Goal: Task Accomplishment & Management: Manage account settings

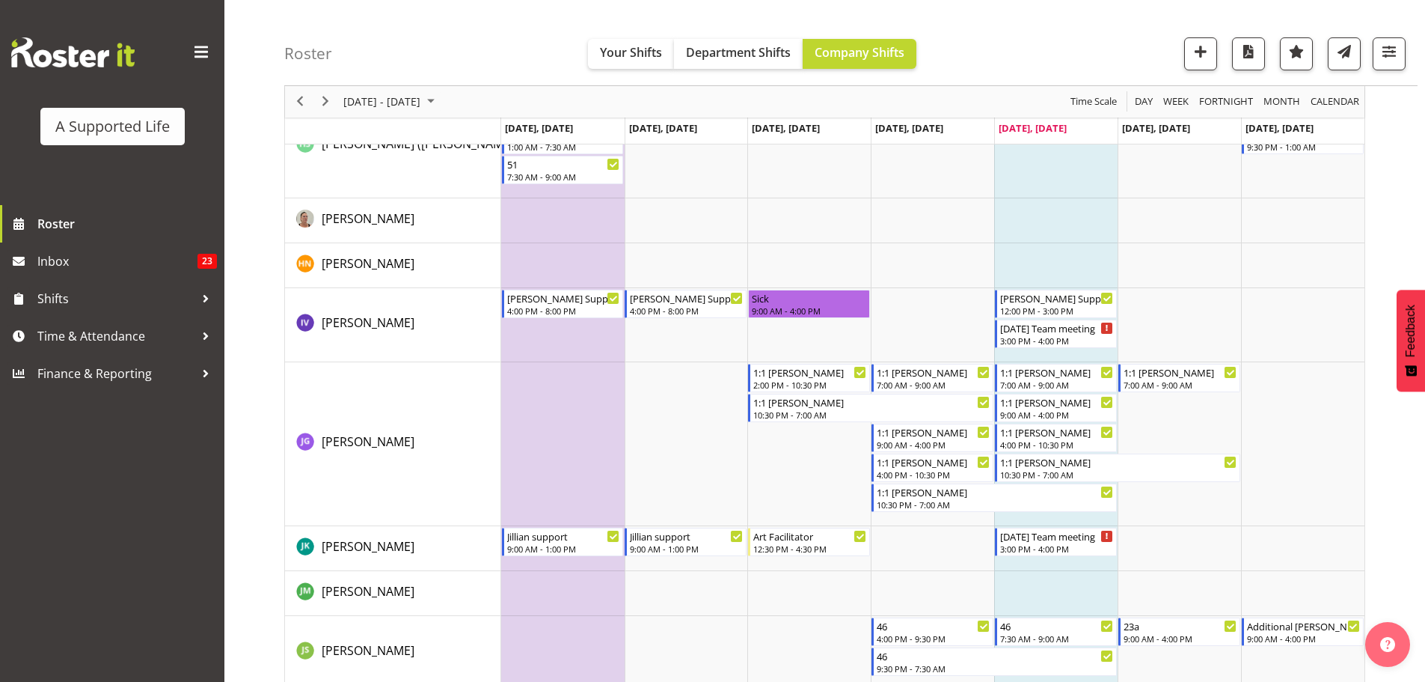
scroll to position [3891, 0]
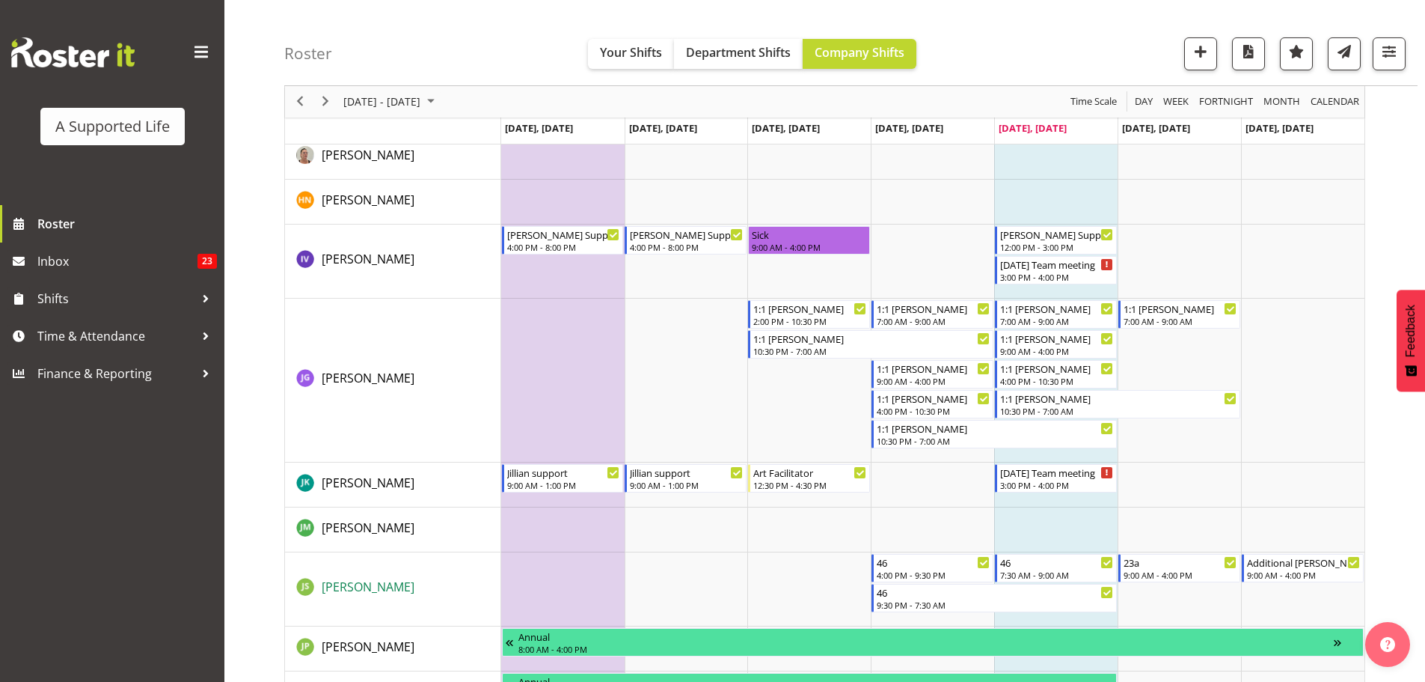
click at [361, 593] on span "[PERSON_NAME]" at bounding box center [368, 586] width 93 height 16
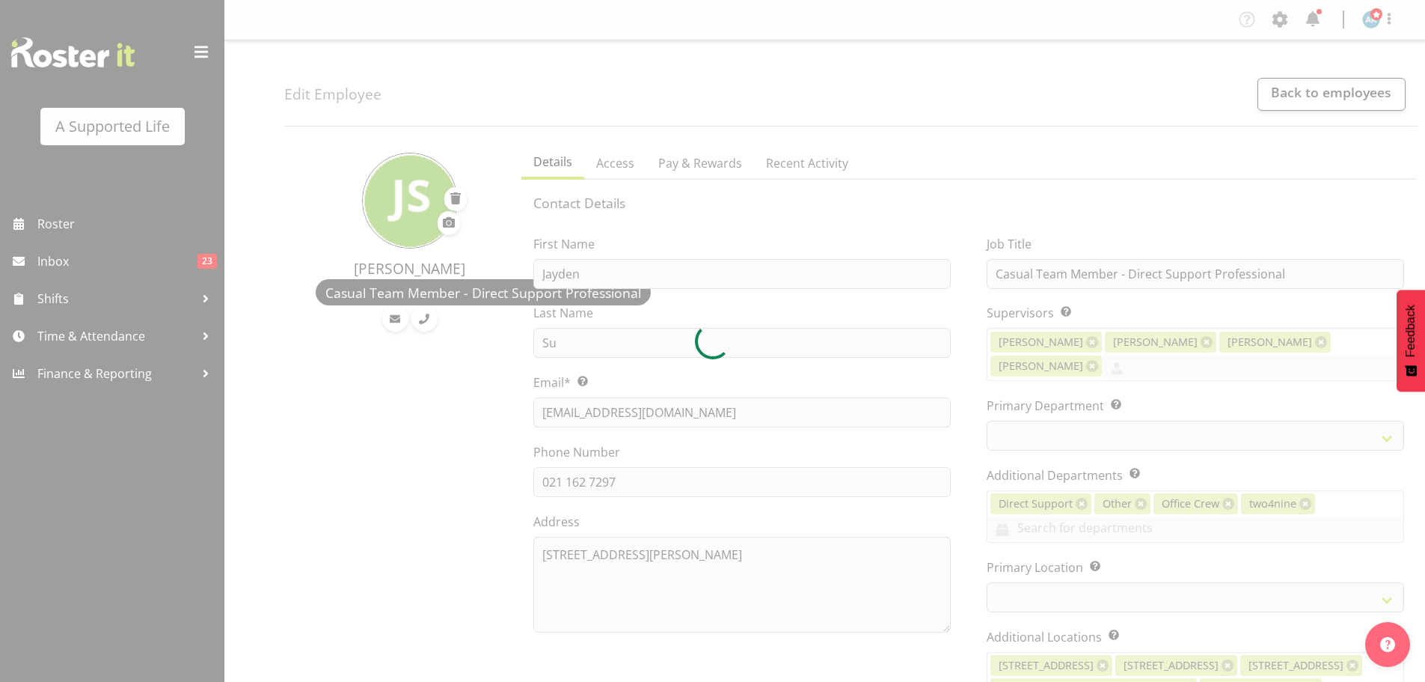
select select "TimelineWeek"
select select
select select "959"
